Goal: Information Seeking & Learning: Learn about a topic

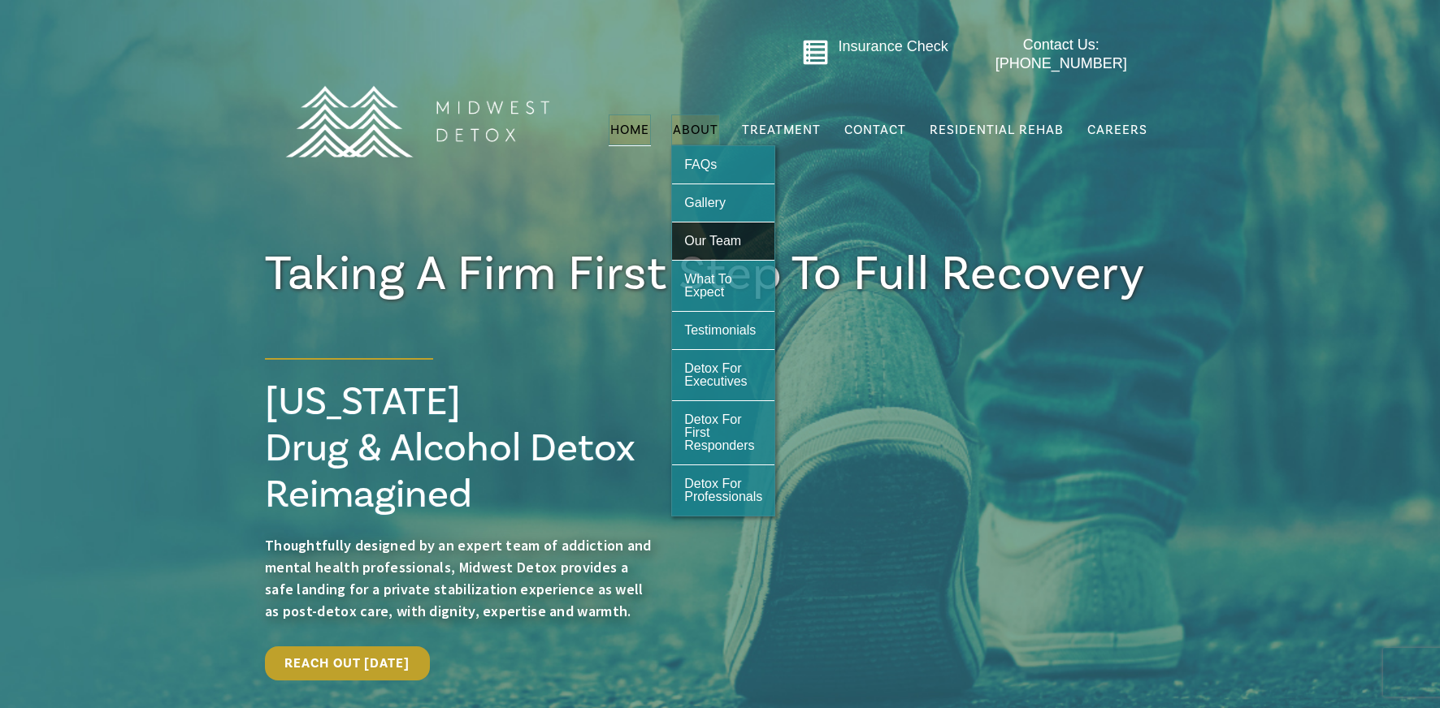
click at [715, 234] on span "Our Team" at bounding box center [712, 241] width 57 height 14
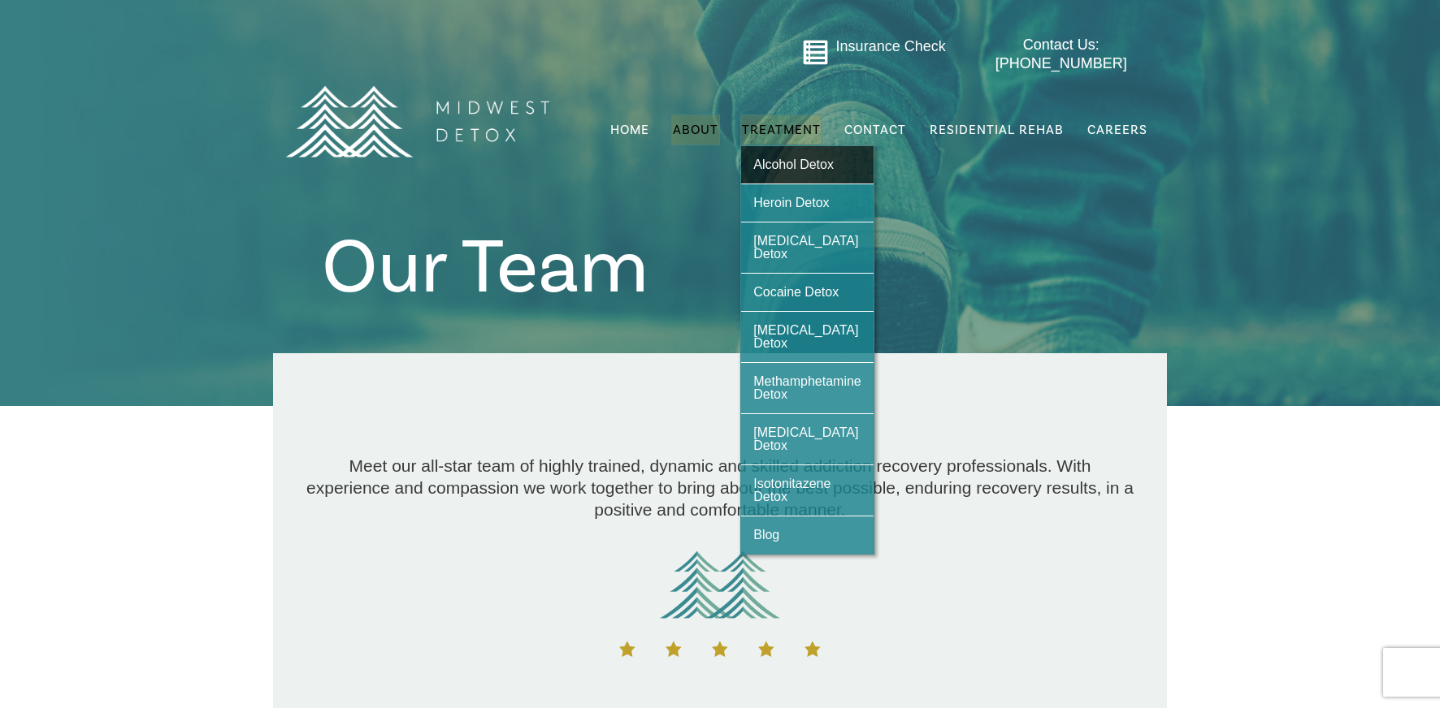
click at [776, 158] on span "Alcohol Detox" at bounding box center [793, 165] width 80 height 14
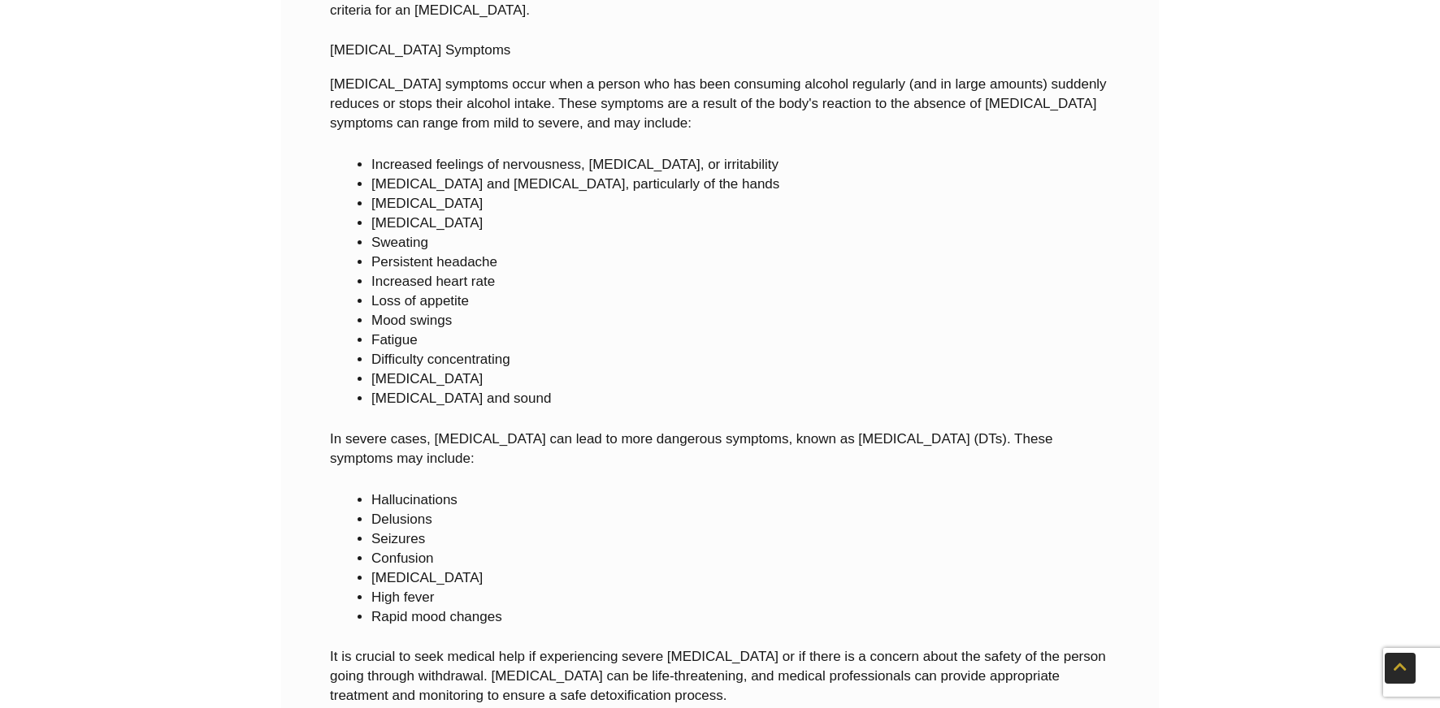
scroll to position [4865, 0]
